Goal: Go to known website: Access a specific website the user already knows

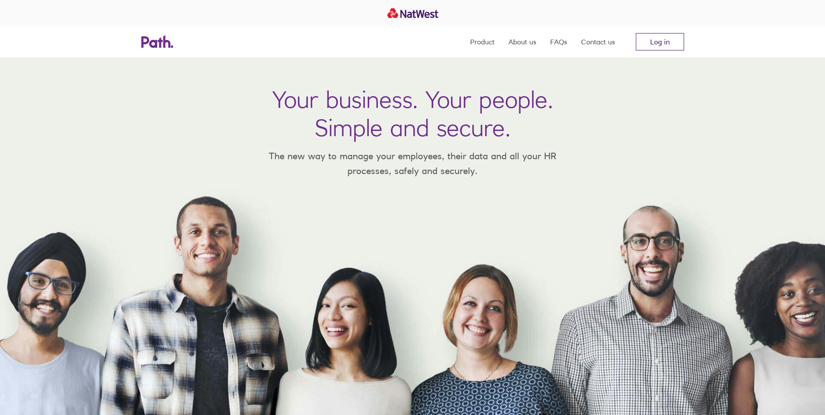
click at [666, 42] on link "Log in" at bounding box center [660, 41] width 48 height 17
